Goal: Task Accomplishment & Management: Use online tool/utility

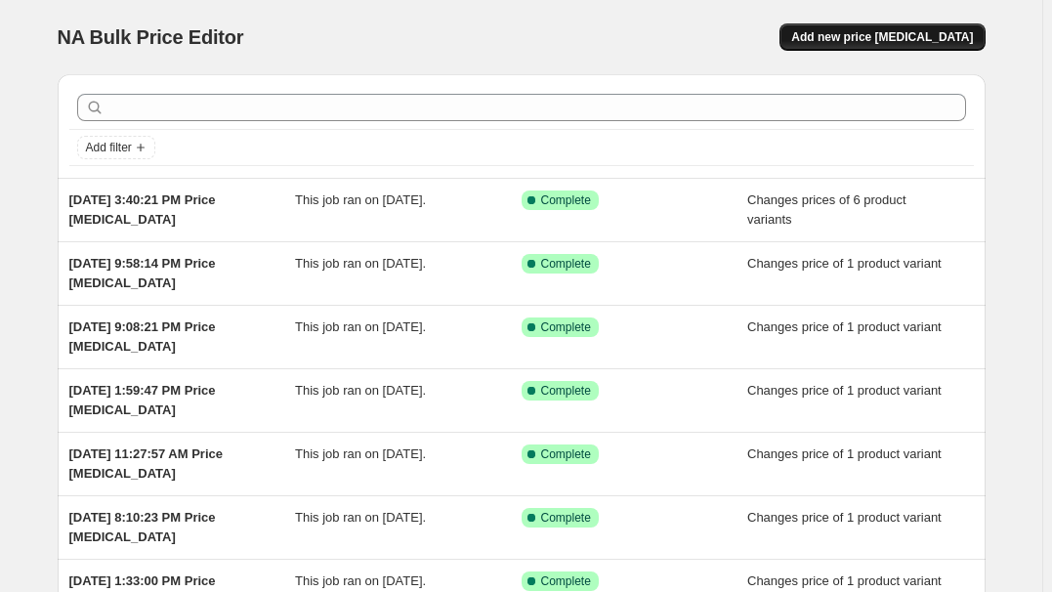
click at [920, 41] on span "Add new price [MEDICAL_DATA]" at bounding box center [882, 37] width 182 height 16
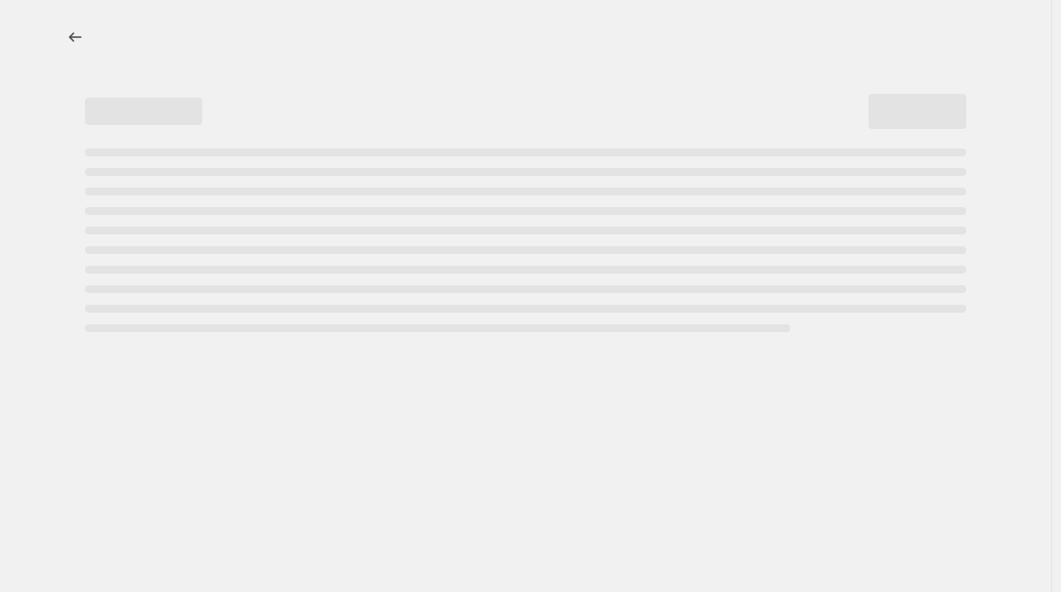
select select "percentage"
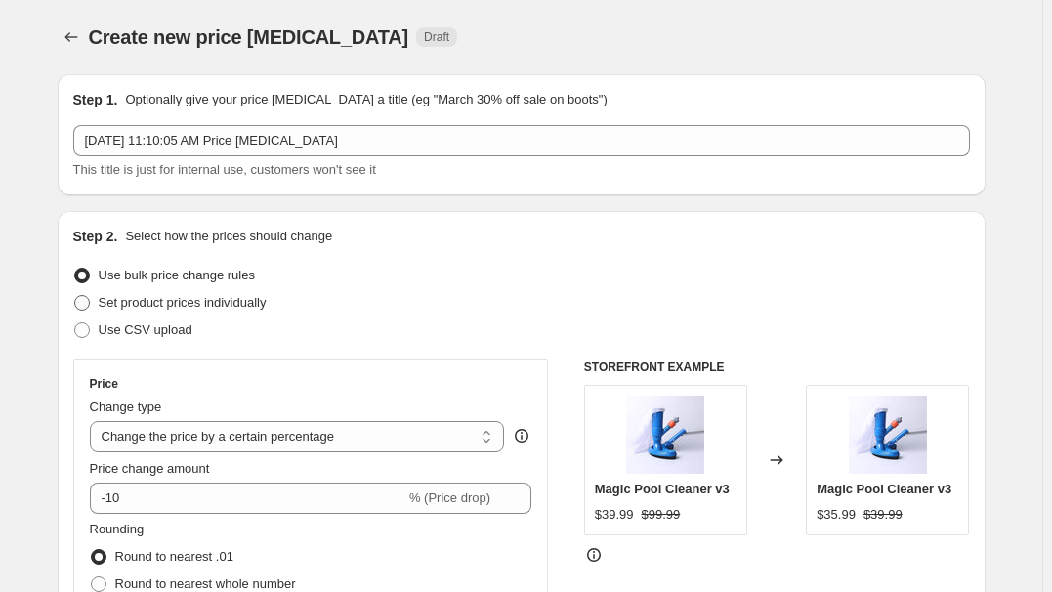
click at [177, 302] on span "Set product prices individually" at bounding box center [183, 302] width 168 height 15
click at [75, 296] on input "Set product prices individually" at bounding box center [74, 295] width 1 height 1
radio input "true"
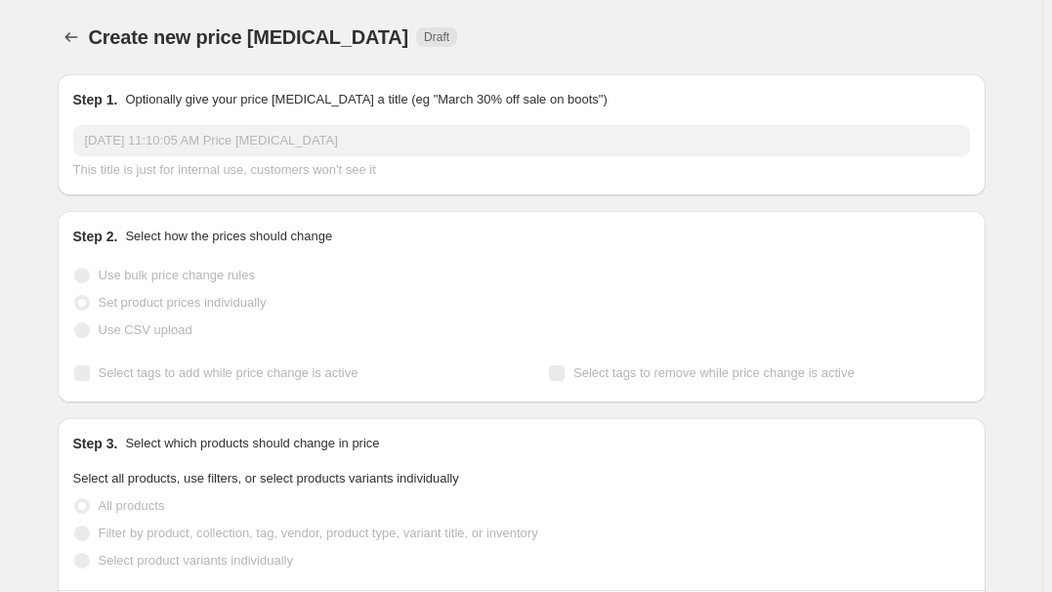
scroll to position [177, 0]
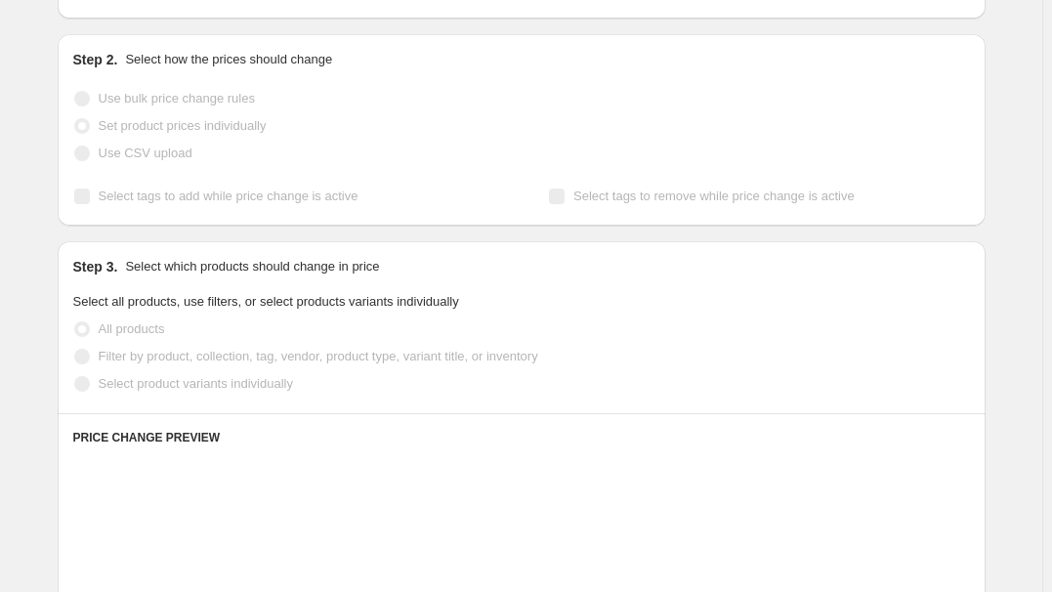
click at [156, 387] on span "Select product variants individually" at bounding box center [196, 383] width 194 height 15
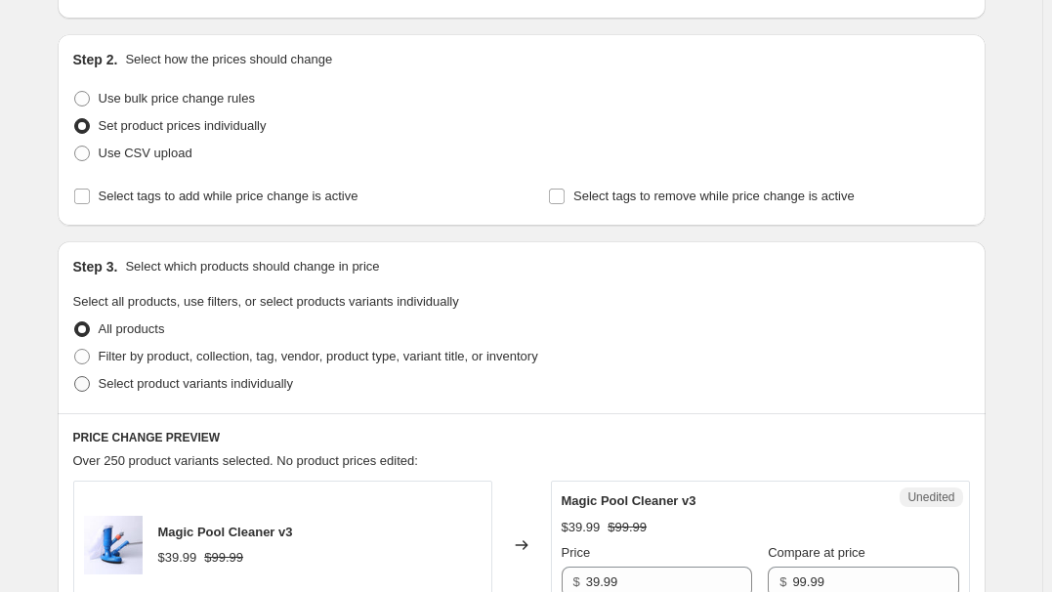
click at [154, 383] on span "Select product variants individually" at bounding box center [196, 383] width 194 height 15
click at [75, 377] on input "Select product variants individually" at bounding box center [74, 376] width 1 height 1
radio input "true"
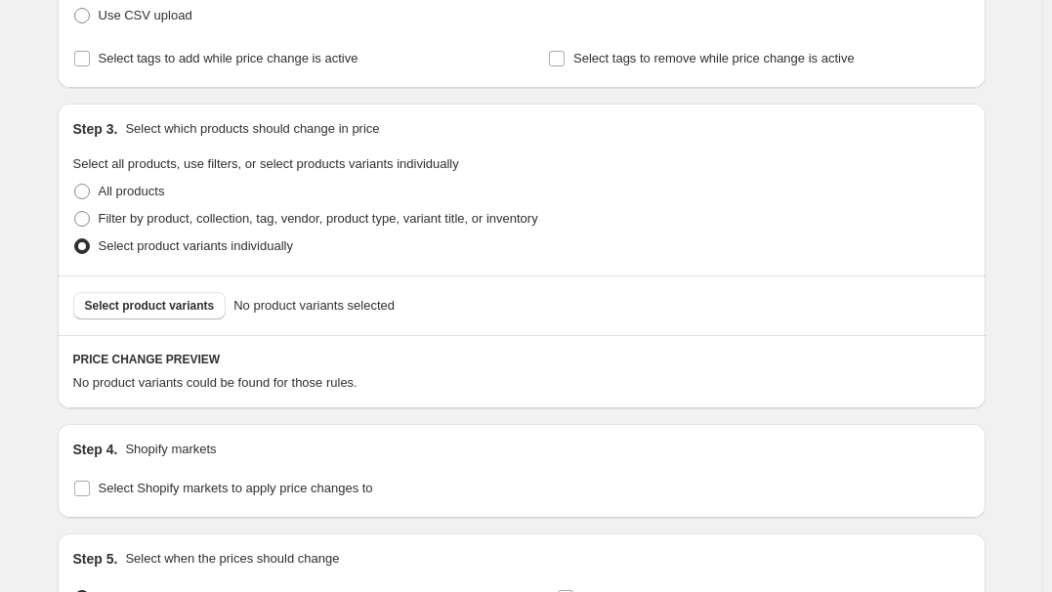
scroll to position [443, 0]
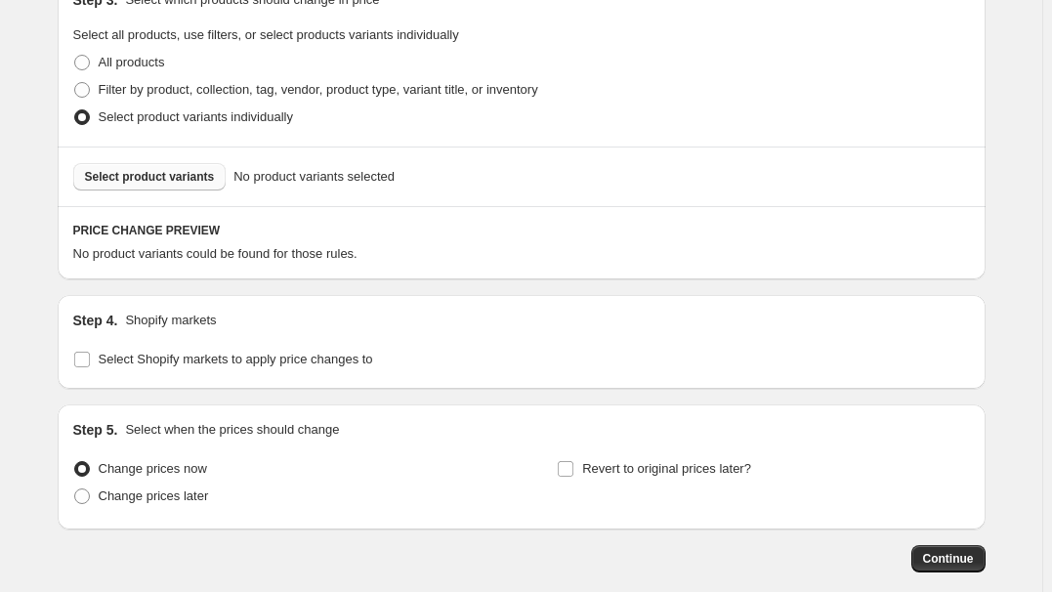
click at [151, 171] on span "Select product variants" at bounding box center [150, 177] width 130 height 16
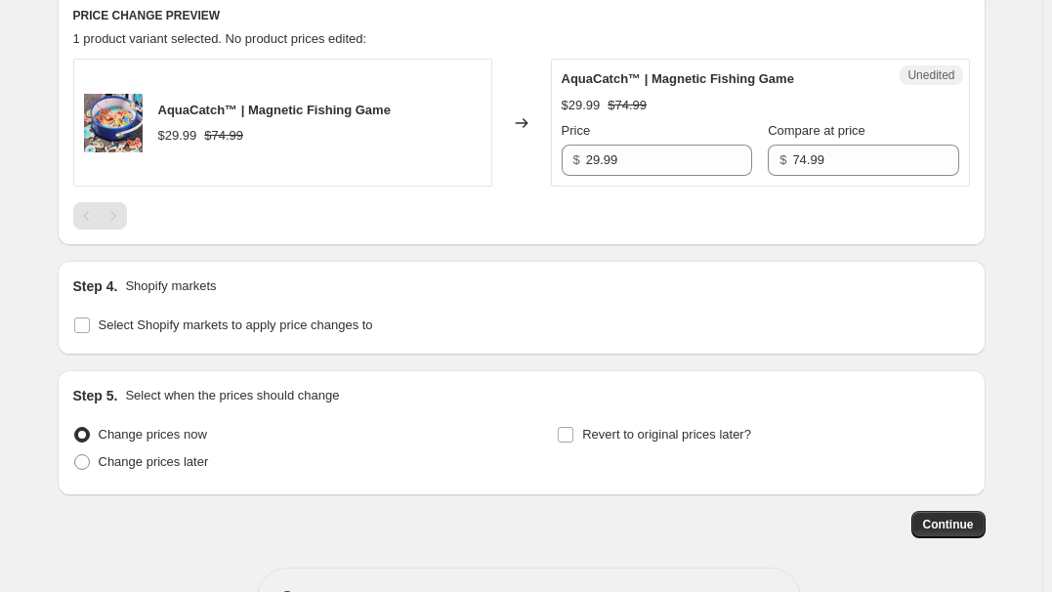
scroll to position [721, 0]
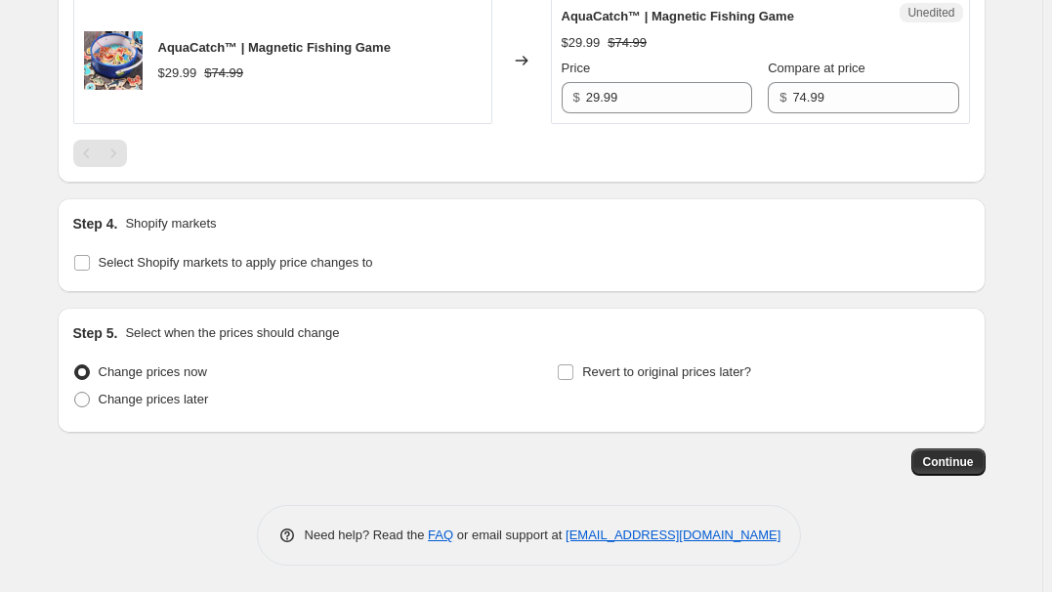
click at [102, 274] on div "Step 4. Shopify markets Select Shopify markets to apply price changes to" at bounding box center [522, 245] width 928 height 94
click at [119, 265] on span "Select Shopify markets to apply price changes to" at bounding box center [236, 262] width 274 height 15
click at [90, 265] on input "Select Shopify markets to apply price changes to" at bounding box center [82, 263] width 16 height 16
checkbox input "true"
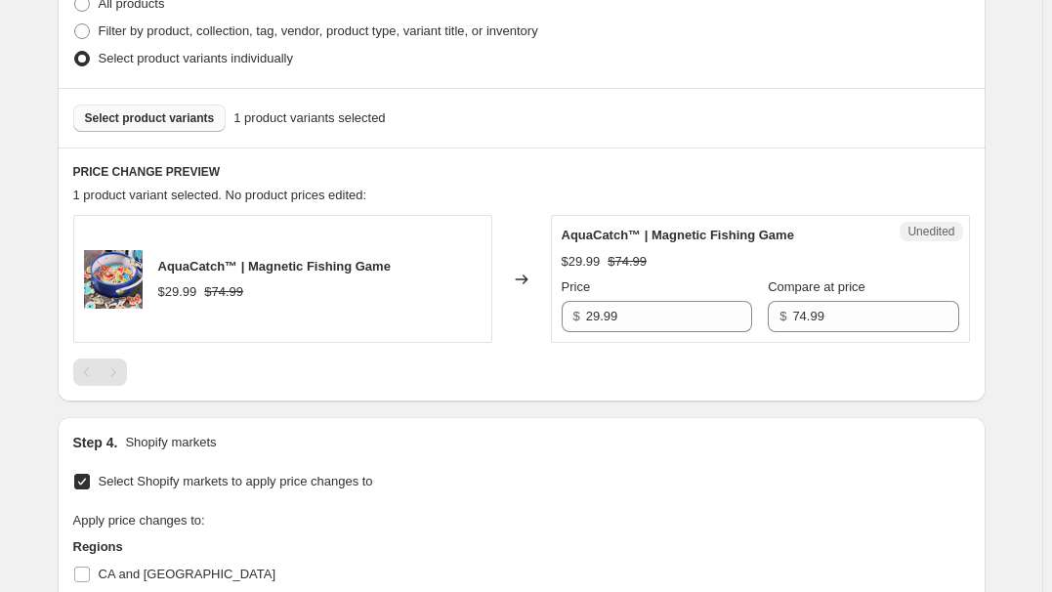
scroll to position [633, 0]
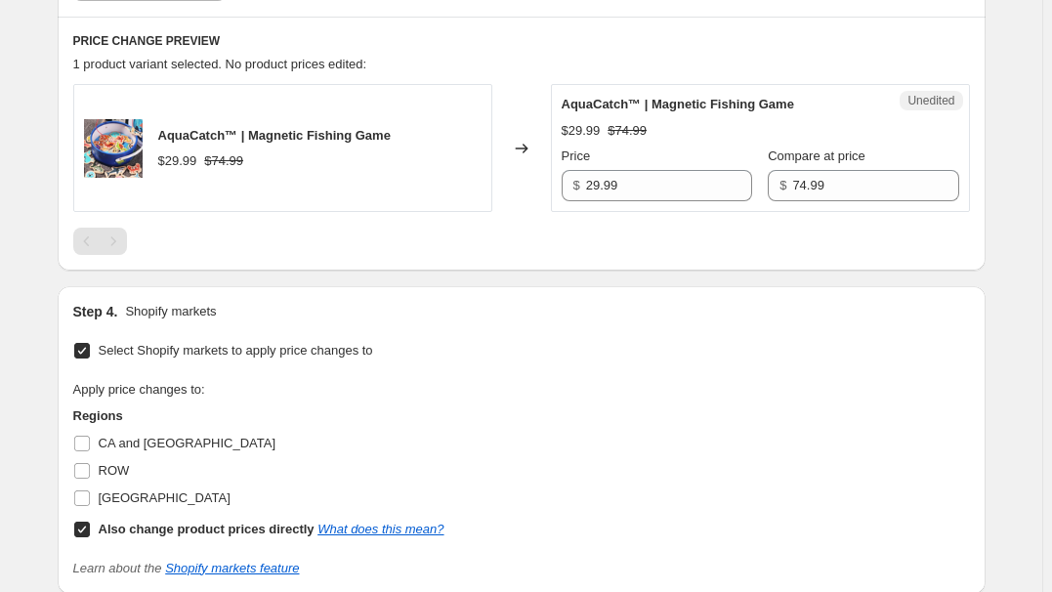
click at [133, 440] on span "CA and [GEOGRAPHIC_DATA]" at bounding box center [188, 443] width 178 height 15
click at [90, 440] on input "CA and [GEOGRAPHIC_DATA]" at bounding box center [82, 444] width 16 height 16
checkbox input "true"
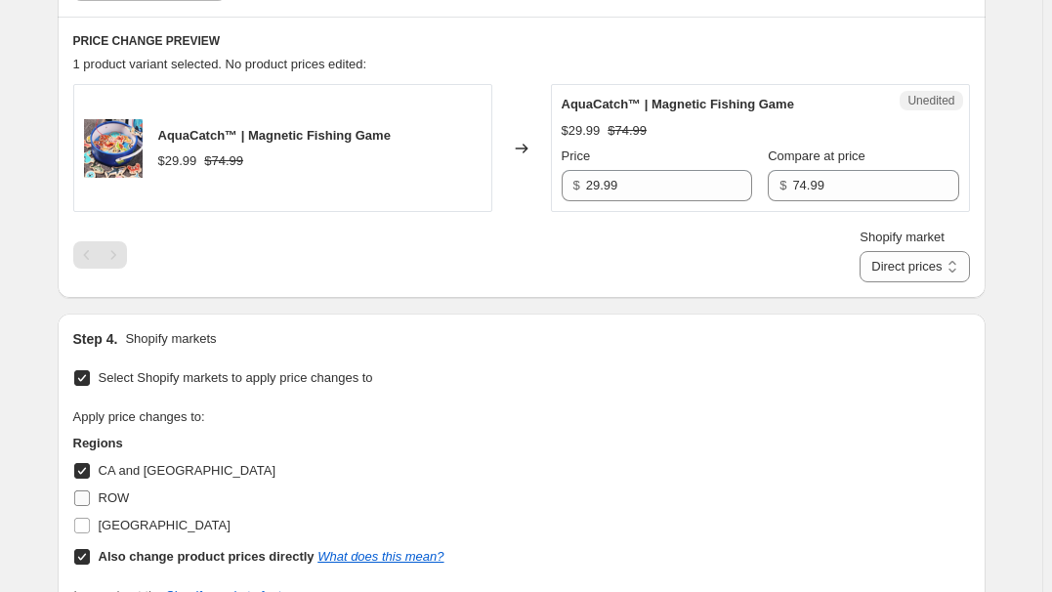
click at [114, 496] on span "ROW" at bounding box center [114, 497] width 31 height 15
click at [90, 496] on input "ROW" at bounding box center [82, 498] width 16 height 16
checkbox input "true"
click at [117, 523] on span "[GEOGRAPHIC_DATA]" at bounding box center [165, 525] width 132 height 15
click at [90, 523] on input "[GEOGRAPHIC_DATA]" at bounding box center [82, 526] width 16 height 16
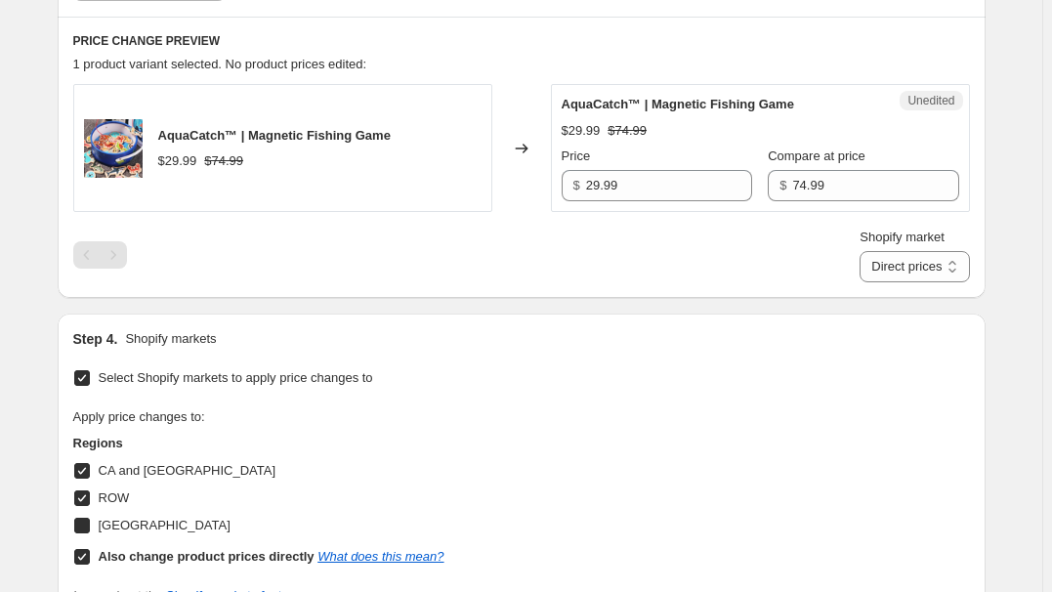
checkbox input "true"
click at [684, 418] on div "Apply price changes to: Regions CA and AUS ROW [GEOGRAPHIC_DATA] Also change pr…" at bounding box center [521, 488] width 897 height 162
click at [931, 257] on select "Direct prices CA and AUS [GEOGRAPHIC_DATA]" at bounding box center [914, 266] width 109 height 31
click at [867, 282] on select "Direct prices CA and AUS [GEOGRAPHIC_DATA]" at bounding box center [914, 266] width 109 height 31
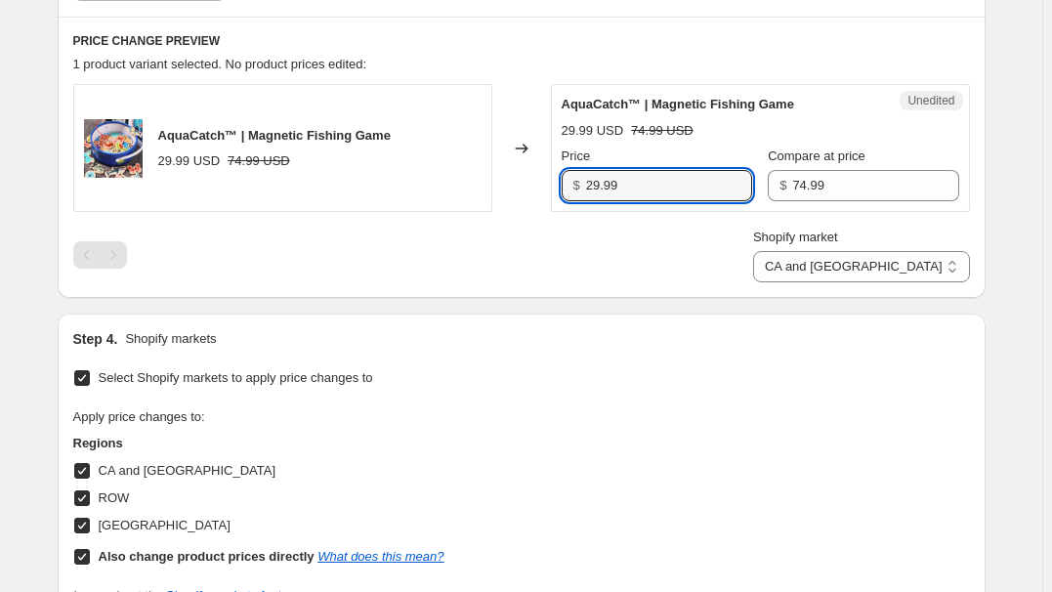
click at [674, 175] on input "29.99" at bounding box center [669, 185] width 166 height 31
click at [838, 234] on span "Shopify market" at bounding box center [795, 237] width 85 height 15
click at [888, 251] on select "Direct prices CA and AUS [GEOGRAPHIC_DATA]" at bounding box center [861, 266] width 217 height 31
click at [912, 268] on select "Direct prices CA and AUS [GEOGRAPHIC_DATA]" at bounding box center [861, 266] width 217 height 31
click at [889, 282] on select "Direct prices CA and AUS [GEOGRAPHIC_DATA]" at bounding box center [861, 266] width 217 height 31
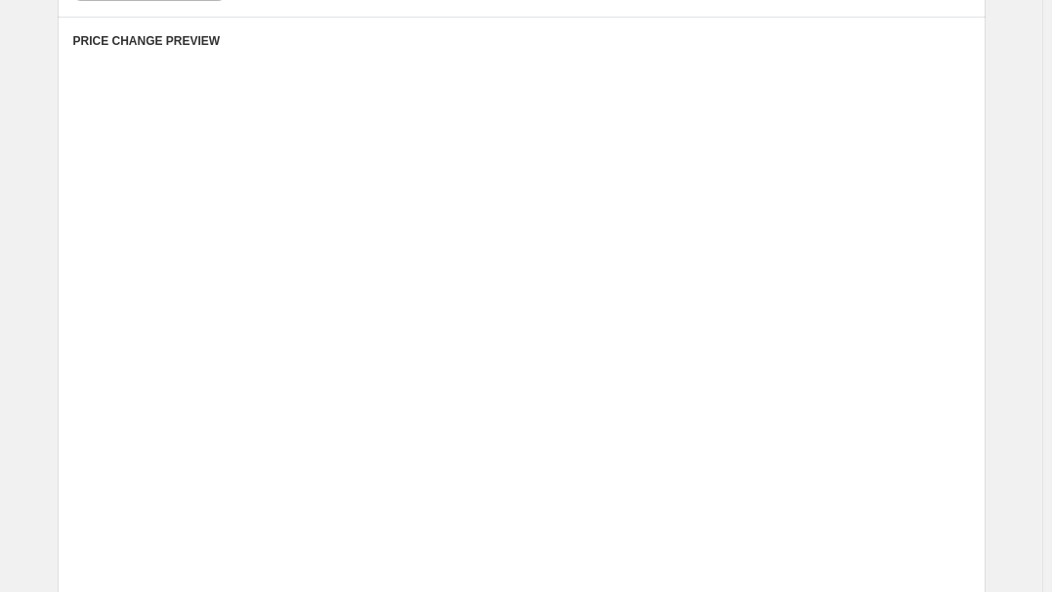
click at [885, 274] on div "53.15 USD 59.05 USD" at bounding box center [791, 269] width 333 height 20
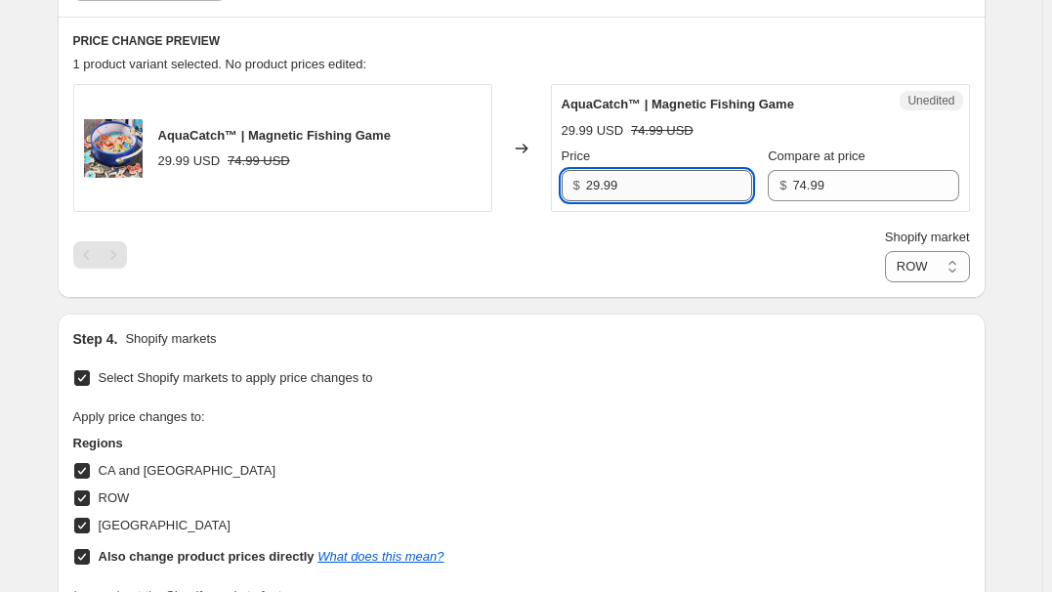
click at [661, 191] on input "29.99" at bounding box center [669, 185] width 166 height 31
click at [857, 186] on input "74.99" at bounding box center [875, 185] width 166 height 31
click at [904, 262] on select "Direct prices CA and AUS [GEOGRAPHIC_DATA]" at bounding box center [927, 266] width 85 height 31
click at [885, 282] on select "Direct prices CA and AUS [GEOGRAPHIC_DATA]" at bounding box center [927, 266] width 85 height 31
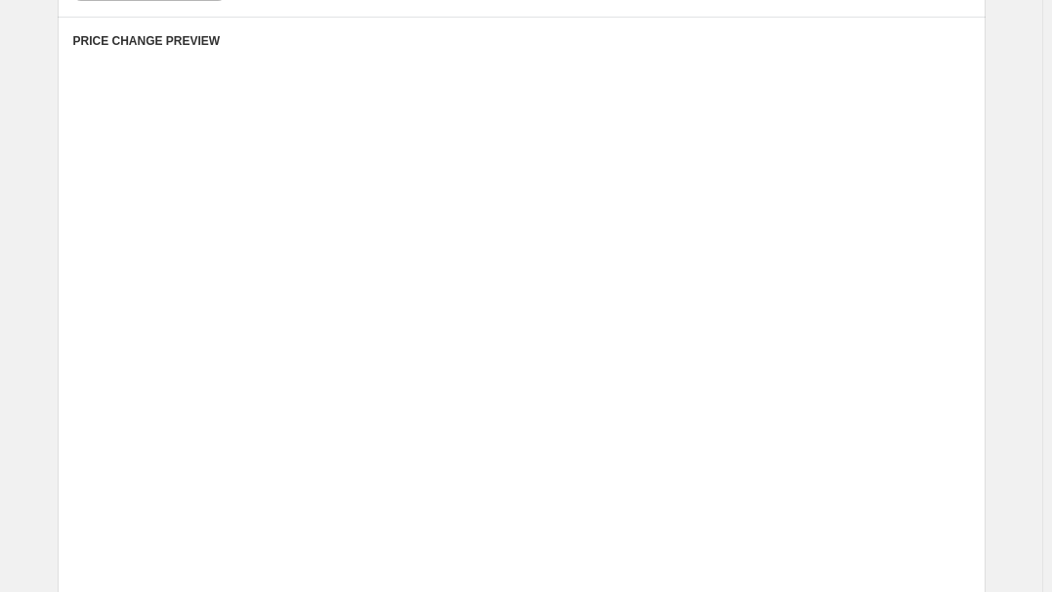
click at [832, 373] on div "Placeholder" at bounding box center [752, 380] width 255 height 20
click at [832, 370] on div "Placeholder" at bounding box center [752, 380] width 255 height 20
click at [832, 371] on div "Placeholder" at bounding box center [752, 380] width 255 height 20
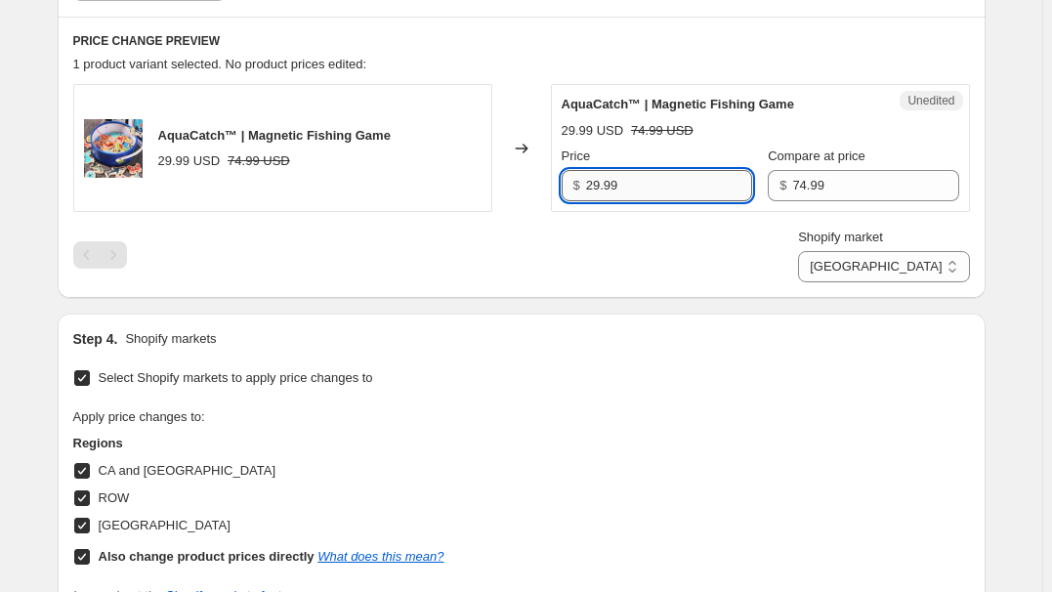
click at [685, 188] on input "29.99" at bounding box center [669, 185] width 166 height 31
click at [908, 264] on select "Direct prices CA and AUS [GEOGRAPHIC_DATA]" at bounding box center [883, 266] width 171 height 31
select select "direct"
click at [865, 282] on select "Direct prices CA and AUS [GEOGRAPHIC_DATA]" at bounding box center [883, 266] width 171 height 31
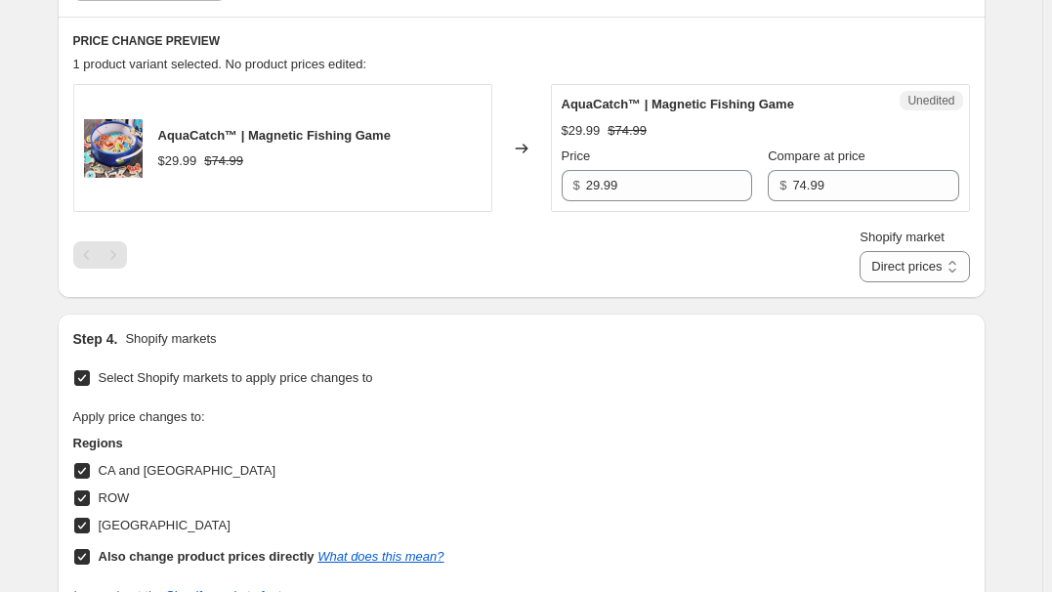
click at [663, 311] on div "Step 1. Optionally give your price [MEDICAL_DATA] a title (eg "March 30% off sa…" at bounding box center [514, 115] width 944 height 1379
click at [646, 194] on input "29.99" at bounding box center [669, 185] width 166 height 31
